Goal: Task Accomplishment & Management: Manage account settings

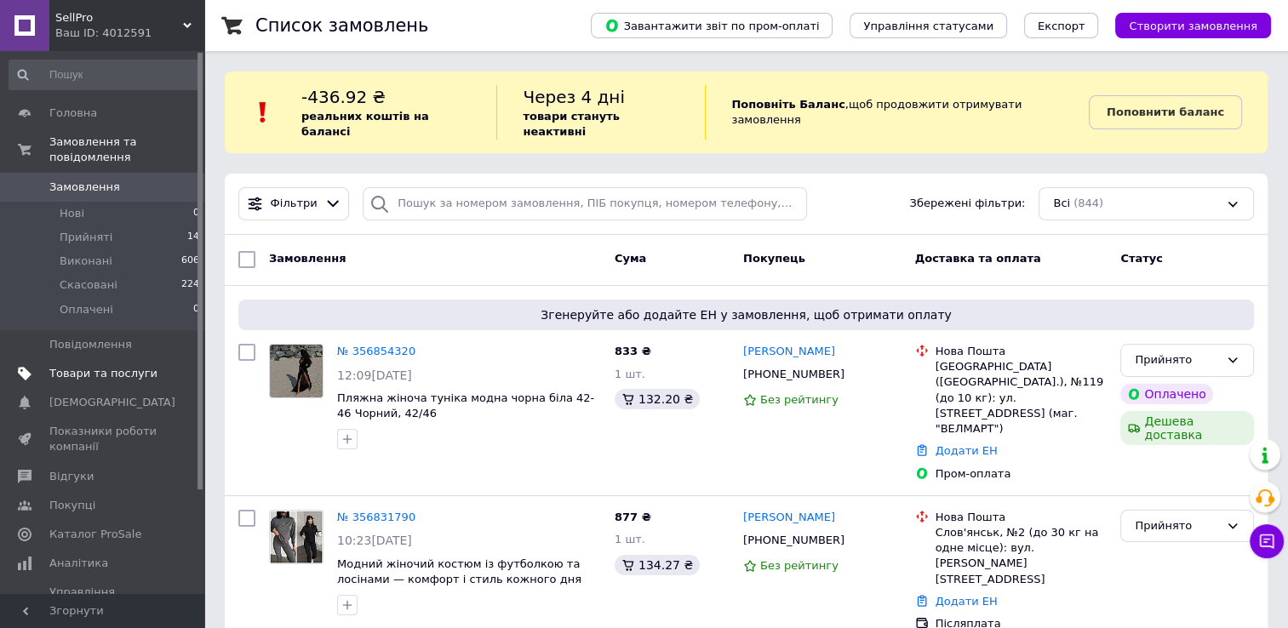
click at [140, 366] on span "Товари та послуги" at bounding box center [103, 373] width 108 height 15
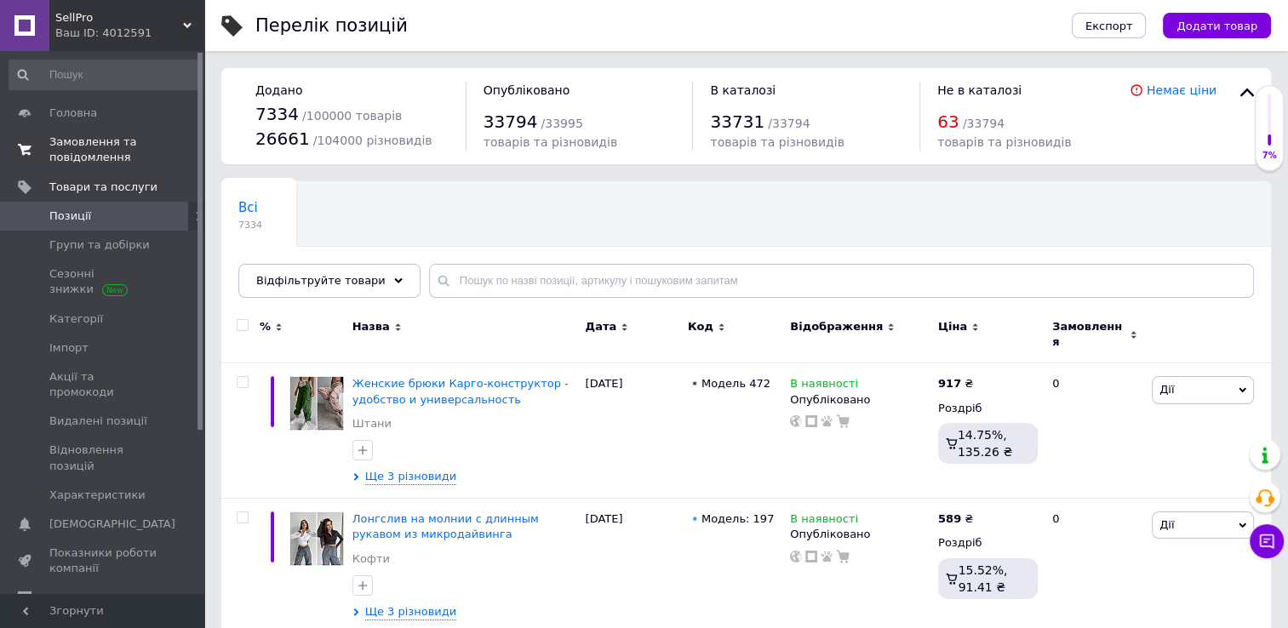
click at [112, 154] on span "Замовлення та повідомлення" at bounding box center [103, 150] width 108 height 31
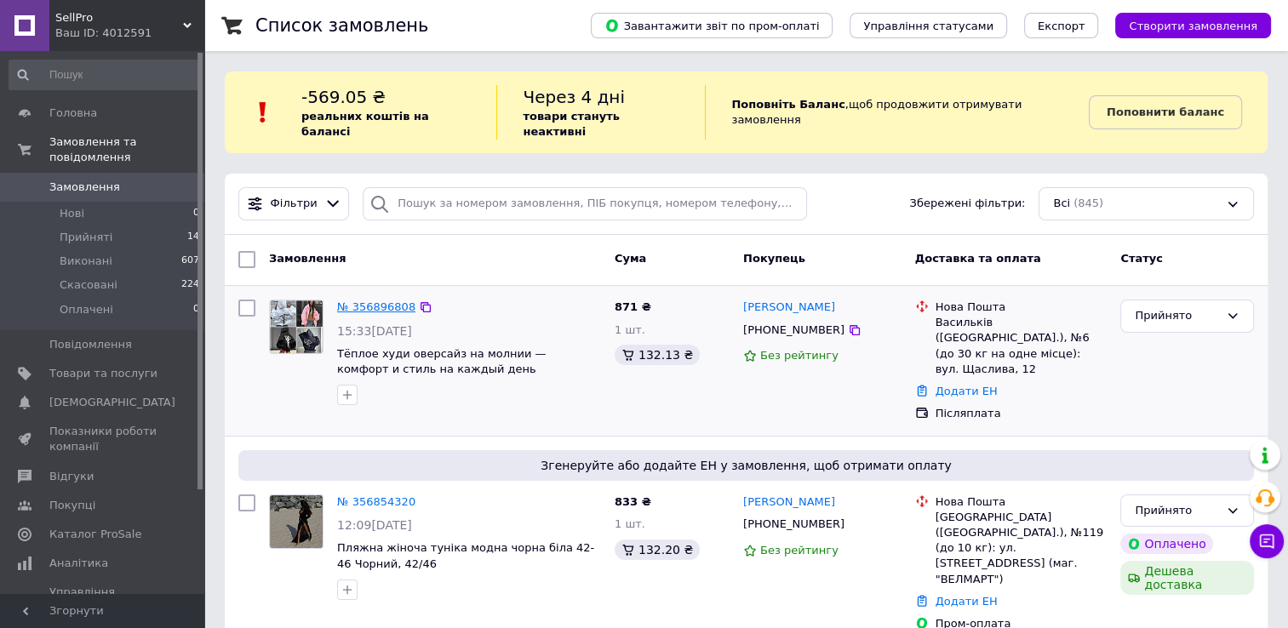
click at [380, 301] on link "№ 356896808" at bounding box center [376, 307] width 78 height 13
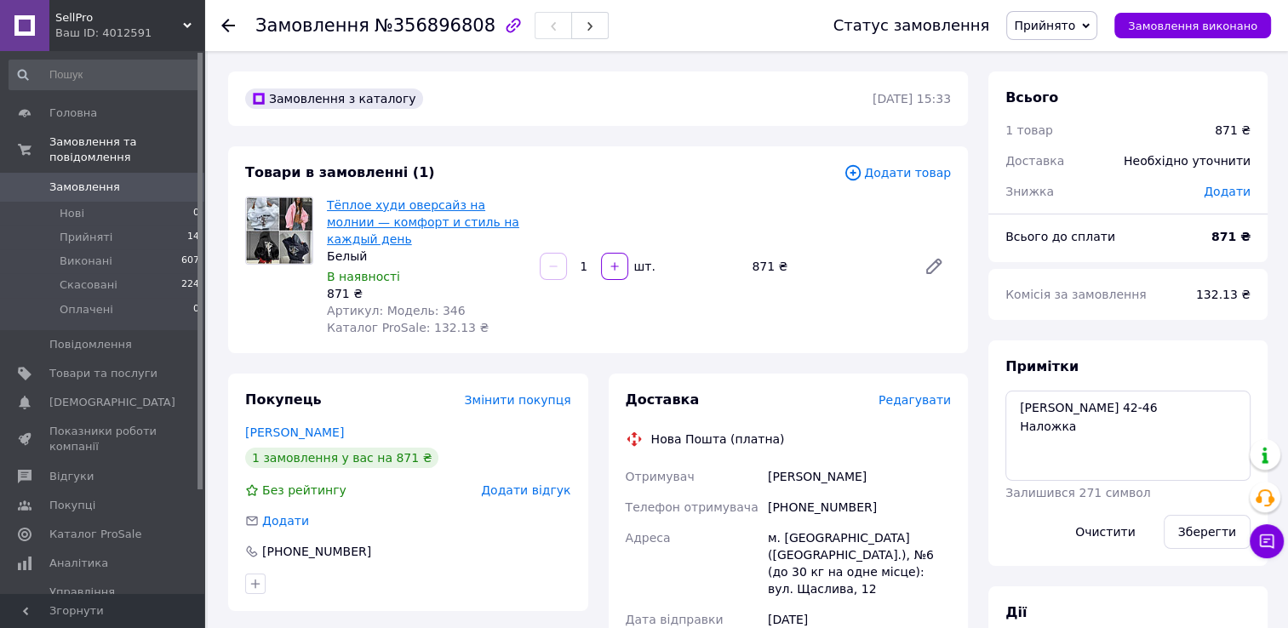
click at [441, 209] on link "Тёплое худи оверсайз на молнии — комфорт и стиль на каждый день" at bounding box center [423, 222] width 192 height 48
drag, startPoint x: 519, startPoint y: 226, endPoint x: 330, endPoint y: 203, distance: 190.4
click at [330, 203] on span "Тёплое худи оверсайз на молнии — комфорт и стиль на каждый день" at bounding box center [426, 222] width 199 height 51
copy link "ёплое худи оверсайз на молнии — комфорт и стиль на каждый день"
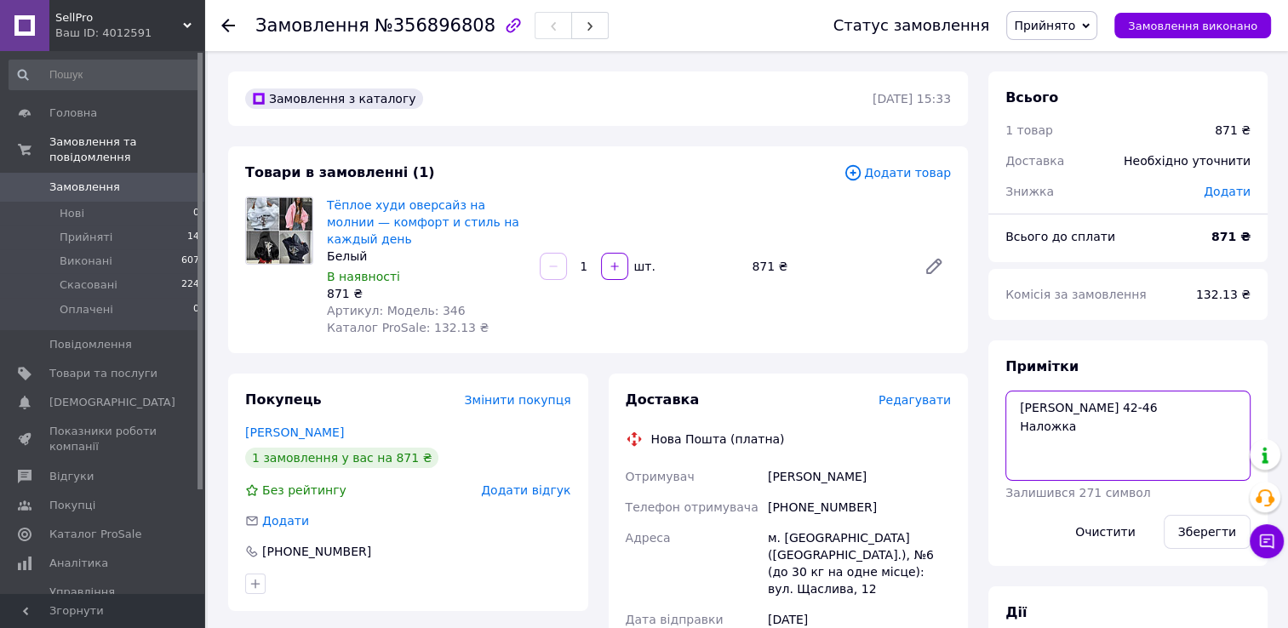
drag, startPoint x: 1092, startPoint y: 436, endPoint x: 1053, endPoint y: 429, distance: 39.7
click at [1053, 429] on textarea "[PERSON_NAME] 42-46 Наложка" at bounding box center [1127, 436] width 245 height 90
click at [1086, 428] on textarea "[PERSON_NAME] 42-46 Наложка" at bounding box center [1127, 436] width 245 height 90
drag, startPoint x: 1086, startPoint y: 428, endPoint x: 1016, endPoint y: 432, distance: 70.8
click at [1016, 432] on textarea "[PERSON_NAME] 42-46 Наложка" at bounding box center [1127, 436] width 245 height 90
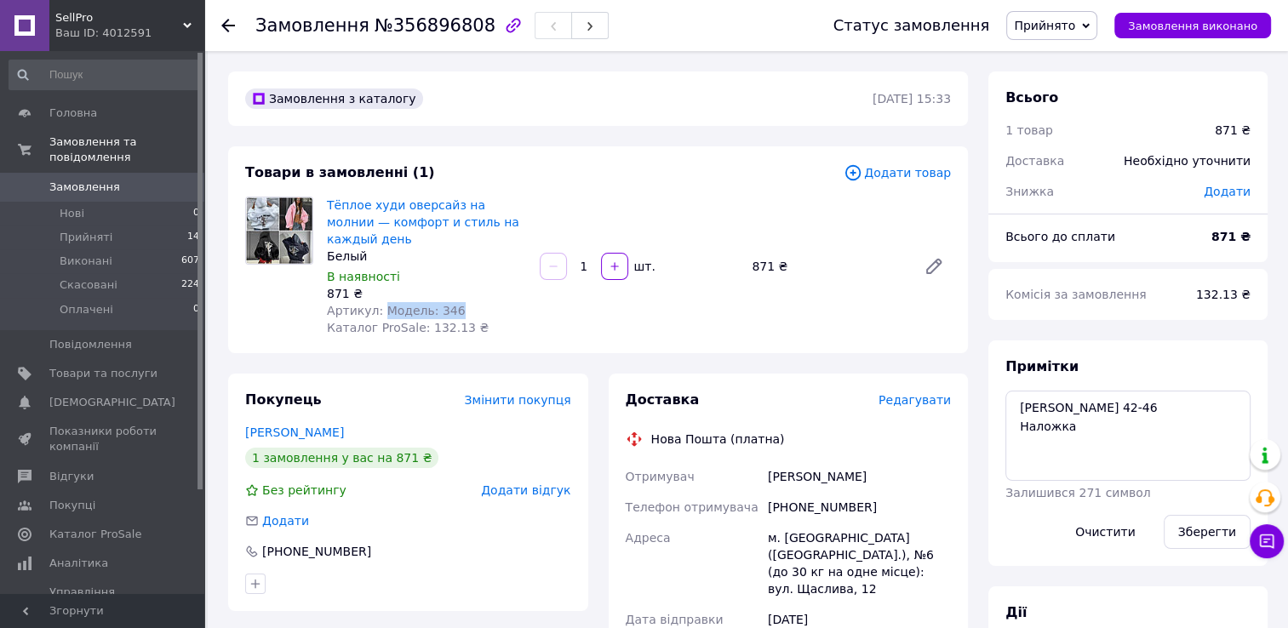
drag, startPoint x: 448, startPoint y: 298, endPoint x: 379, endPoint y: 297, distance: 69.0
click at [379, 302] on div "Артикул: Модель: 346" at bounding box center [426, 310] width 199 height 17
copy span "Модель: 346"
click at [790, 465] on div "[PERSON_NAME]" at bounding box center [860, 476] width 190 height 31
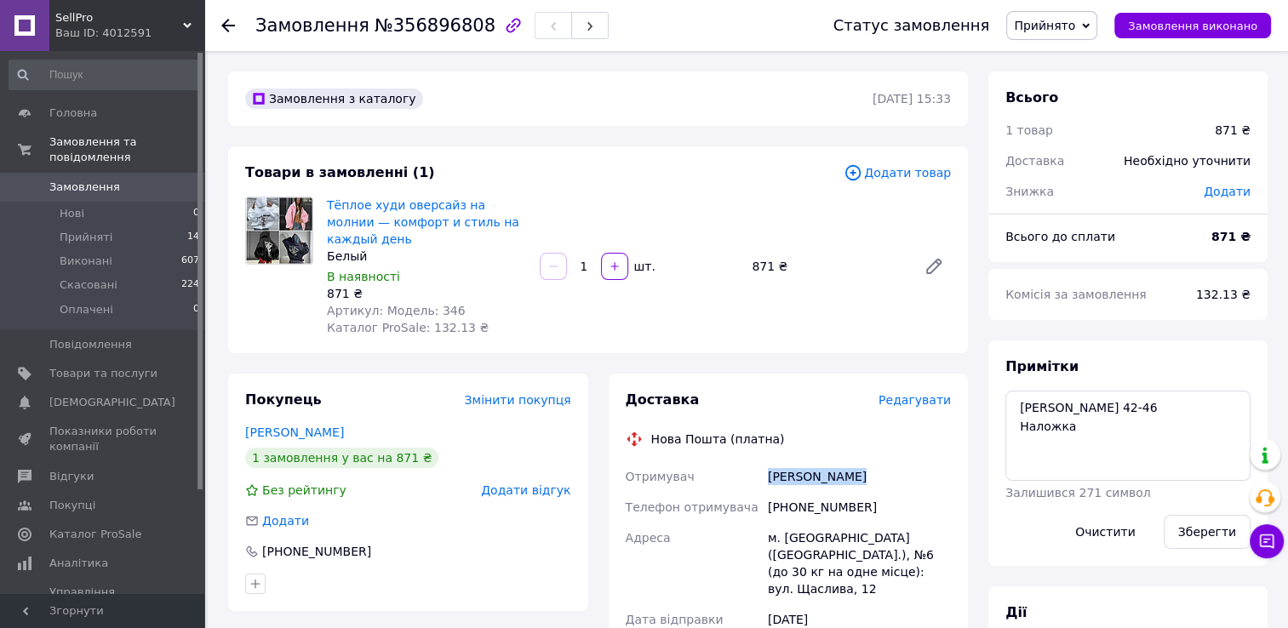
copy div "[PERSON_NAME]"
click at [790, 465] on div "[PERSON_NAME]" at bounding box center [860, 476] width 190 height 31
click at [833, 492] on div "[PHONE_NUMBER]" at bounding box center [860, 507] width 190 height 31
copy div "[PHONE_NUMBER]"
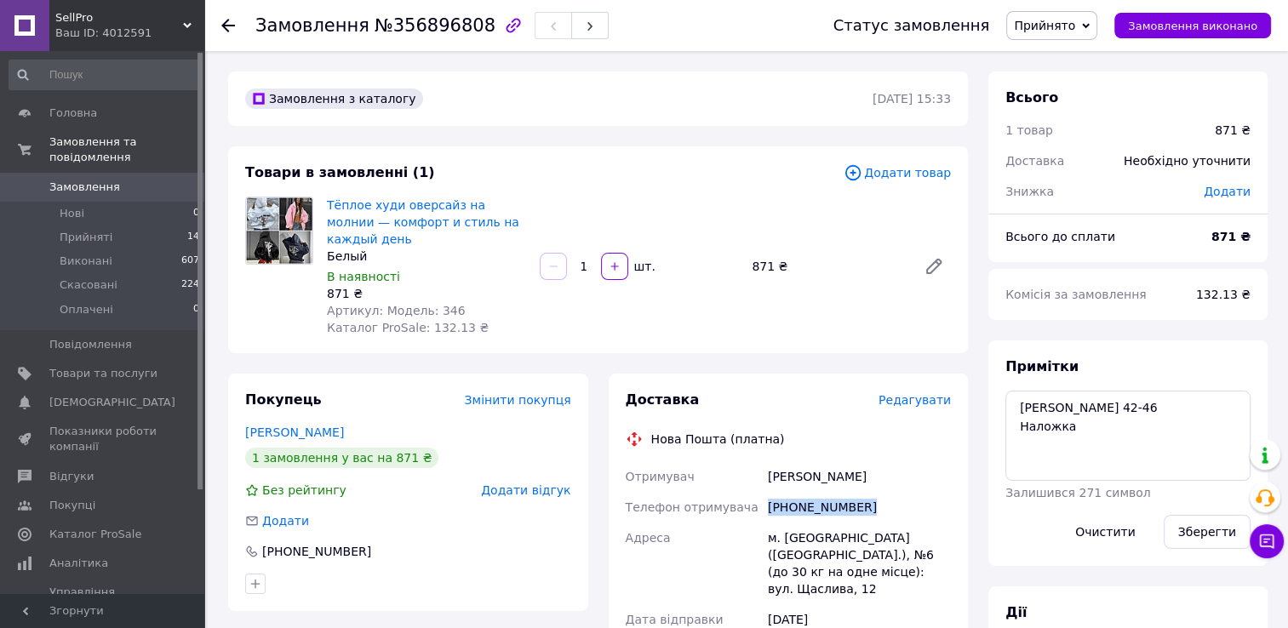
click at [833, 492] on div "[PHONE_NUMBER]" at bounding box center [860, 507] width 190 height 31
click at [792, 523] on div "м. [GEOGRAPHIC_DATA] ([GEOGRAPHIC_DATA].), №6 (до 30 кг на одне місце): вул. Ща…" at bounding box center [860, 564] width 190 height 82
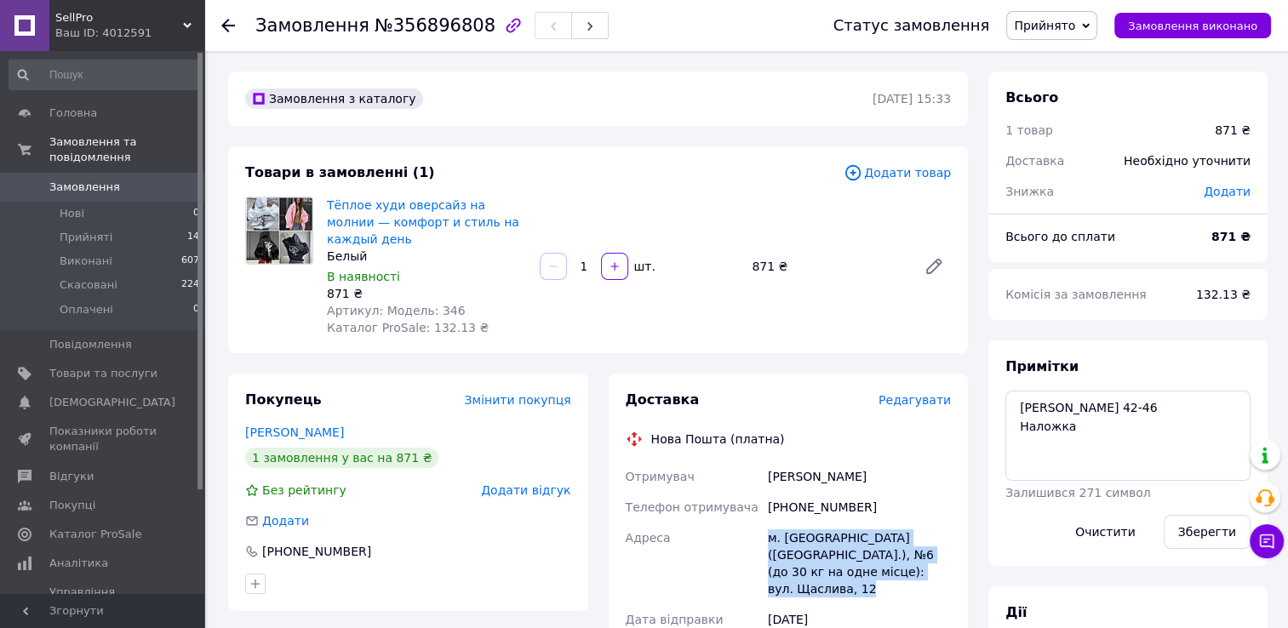
copy div "м. [GEOGRAPHIC_DATA] ([GEOGRAPHIC_DATA].), №6 (до 30 кг на одне місце): вул. Ща…"
click at [792, 523] on div "м. [GEOGRAPHIC_DATA] ([GEOGRAPHIC_DATA].), №6 (до 30 кг на одне місце): вул. Ща…" at bounding box center [860, 564] width 190 height 82
click at [156, 180] on span "Замовлення" at bounding box center [103, 187] width 108 height 15
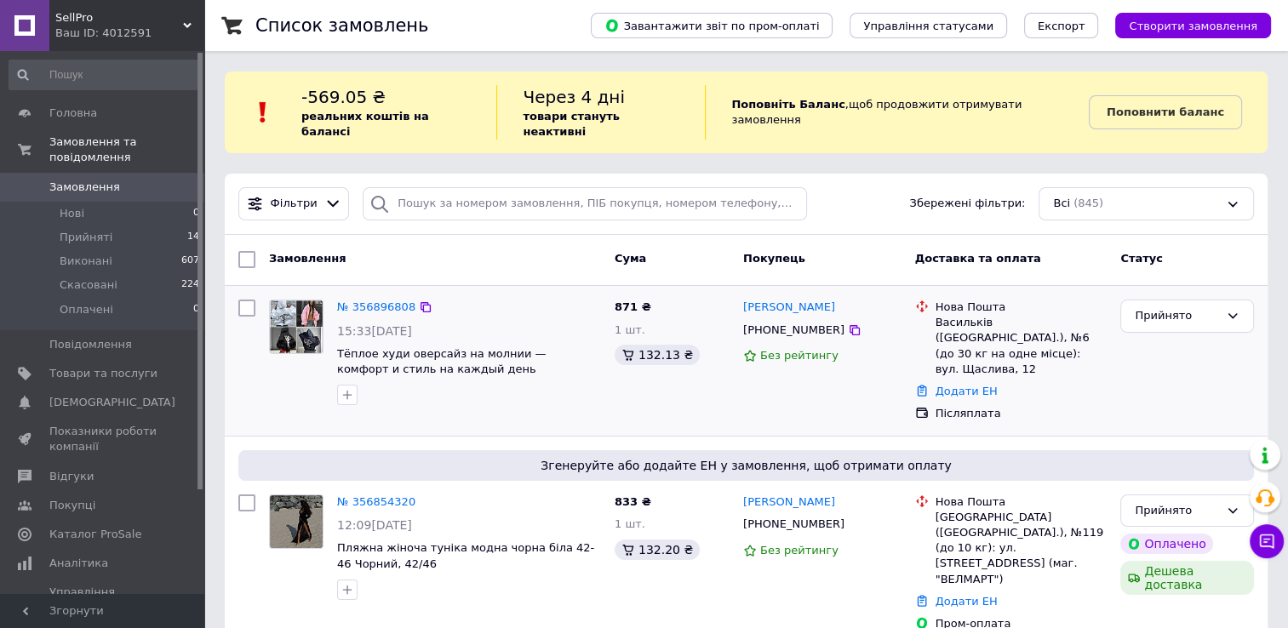
click at [245, 300] on input "checkbox" at bounding box center [246, 308] width 17 height 17
checkbox input "true"
click at [389, 253] on div "Дії для 1 замовлення" at bounding box center [330, 259] width 186 height 27
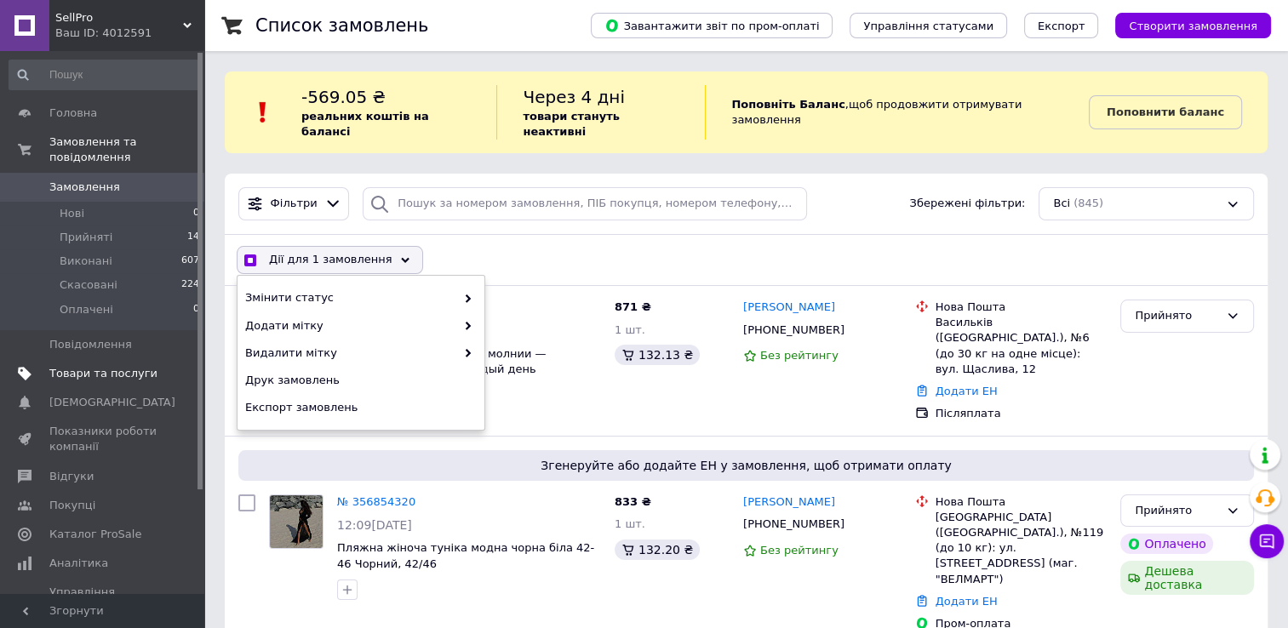
checkbox input "true"
click at [126, 366] on span "Товари та послуги" at bounding box center [103, 373] width 108 height 15
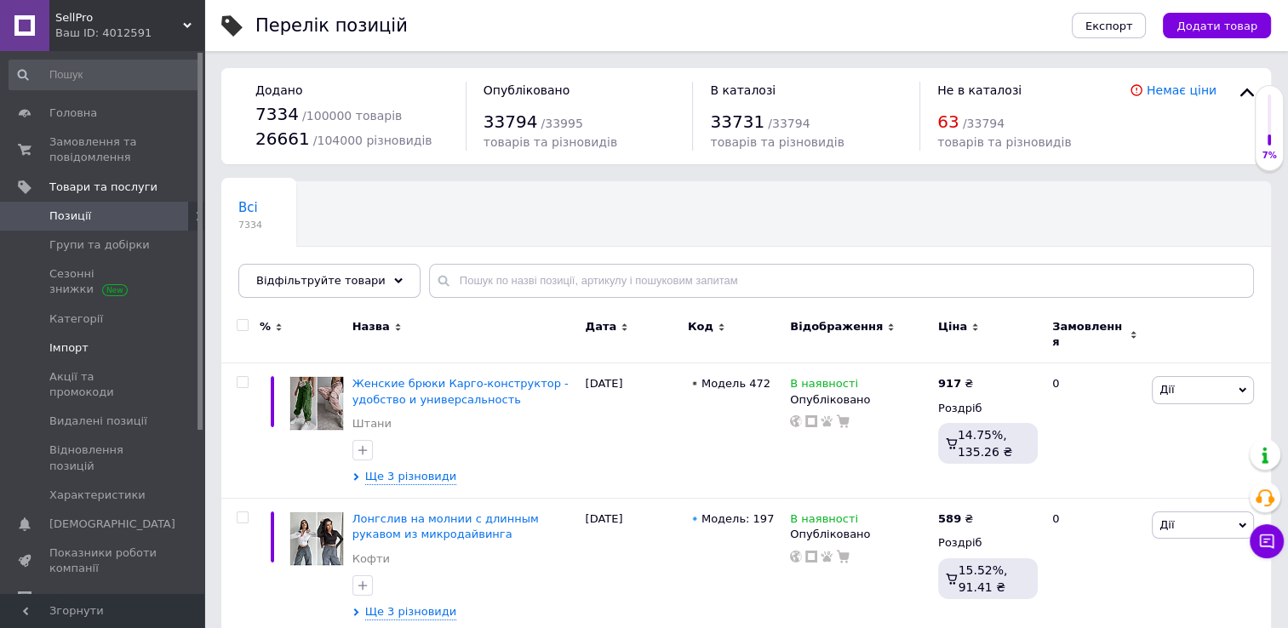
click at [133, 348] on span "Імпорт" at bounding box center [103, 348] width 108 height 15
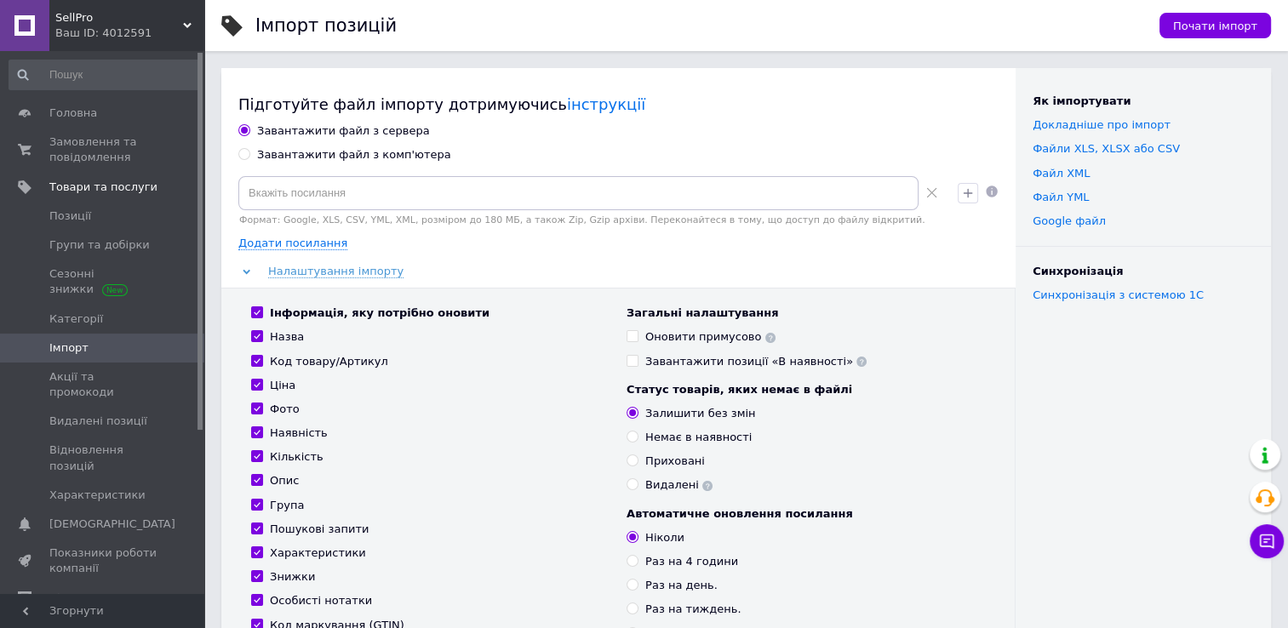
click at [400, 160] on div "Завантажити файл з комп'ютера" at bounding box center [354, 154] width 194 height 15
click at [249, 159] on input "Завантажити файл з комп'ютера" at bounding box center [243, 153] width 11 height 11
radio input "true"
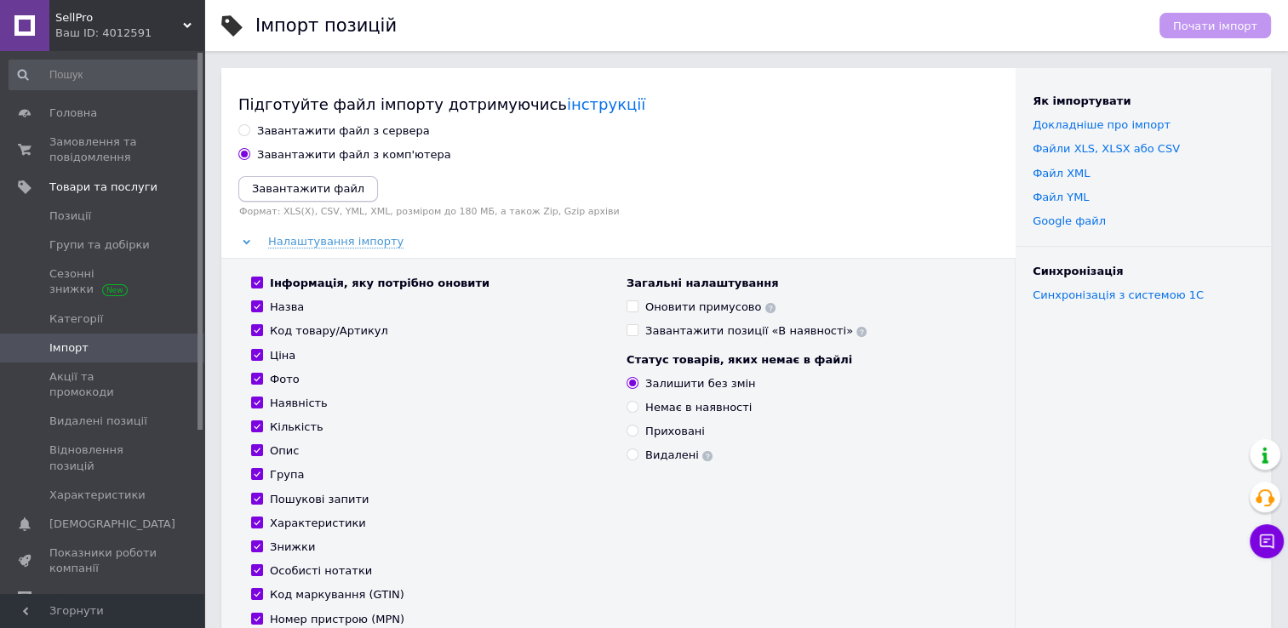
click at [330, 179] on button "Завантажити файл" at bounding box center [308, 189] width 140 height 26
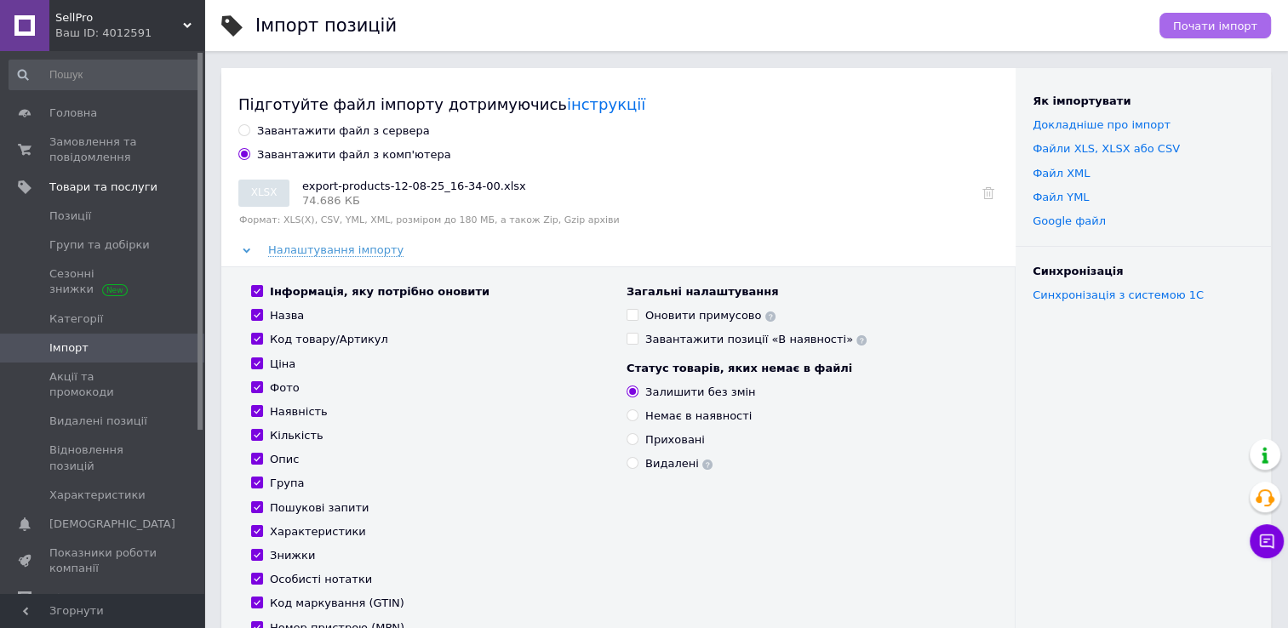
click at [1204, 29] on span "Почати імпорт" at bounding box center [1215, 26] width 84 height 13
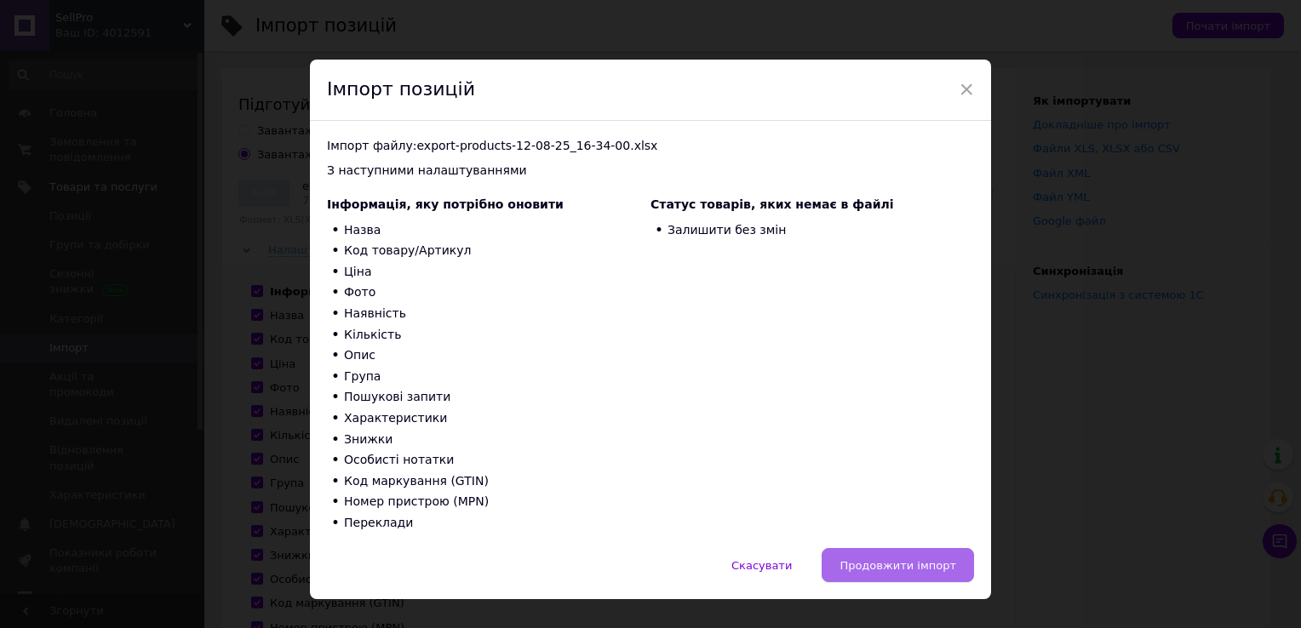
click at [910, 566] on span "Продовжити імпорт" at bounding box center [897, 565] width 117 height 13
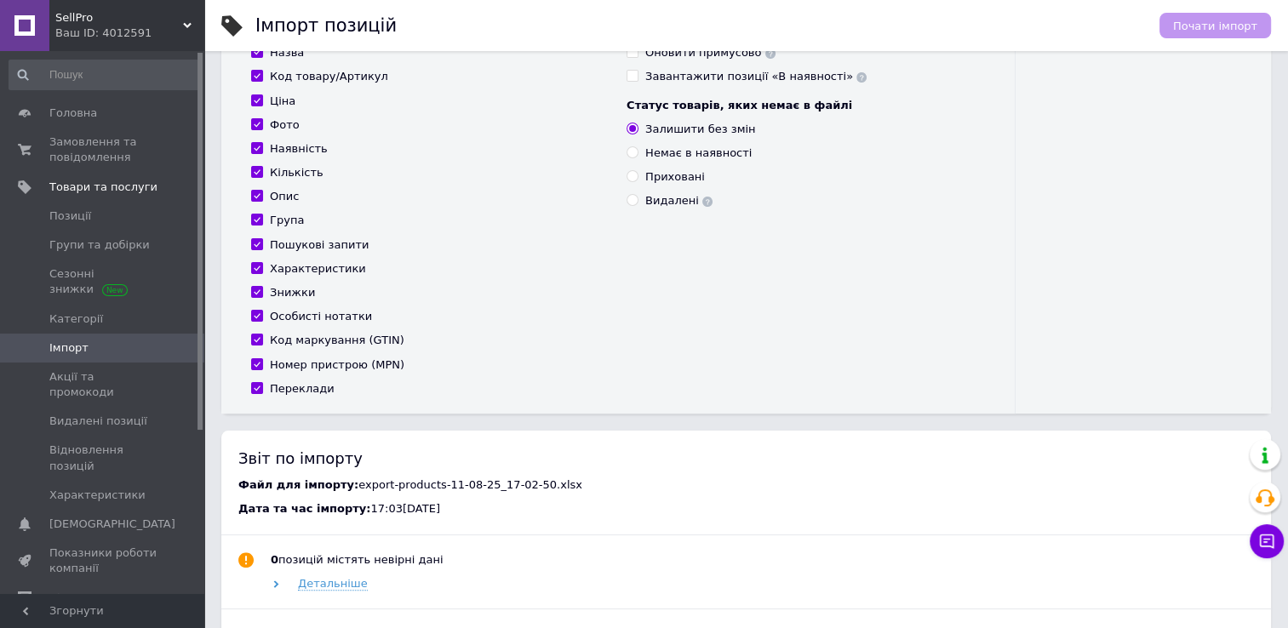
scroll to position [266, 0]
